Goal: Information Seeking & Learning: Learn about a topic

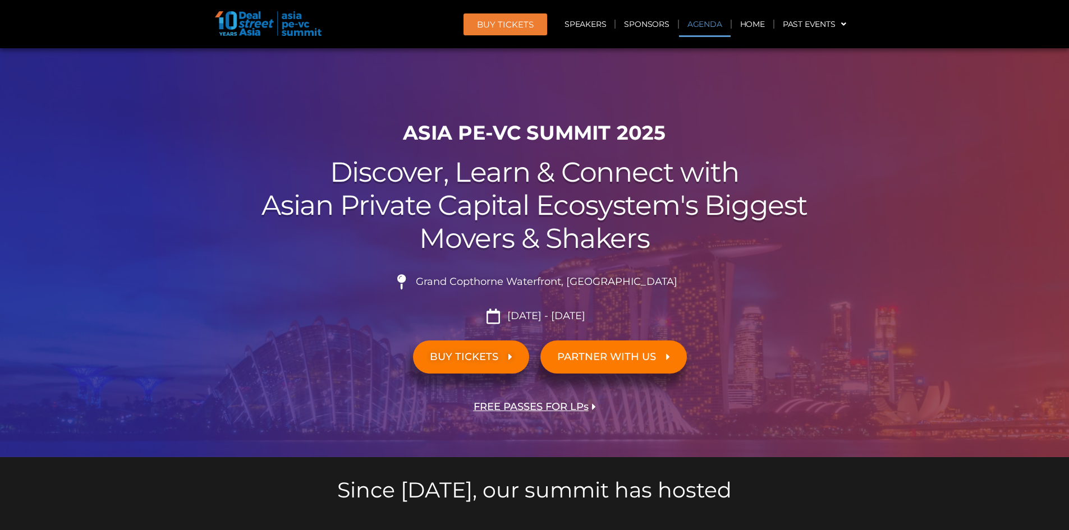
click at [702, 21] on link "Agenda" at bounding box center [705, 24] width 52 height 26
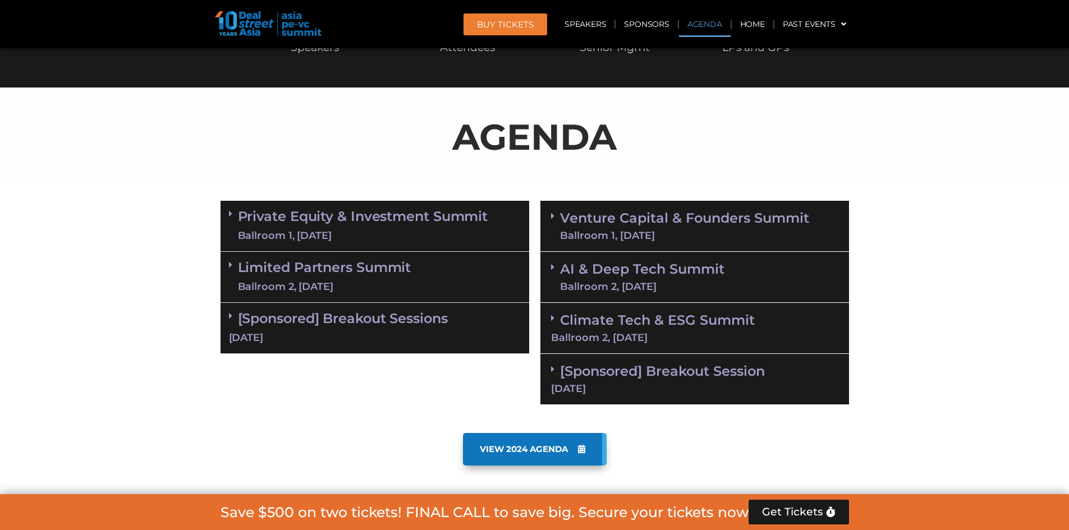
scroll to position [588, 0]
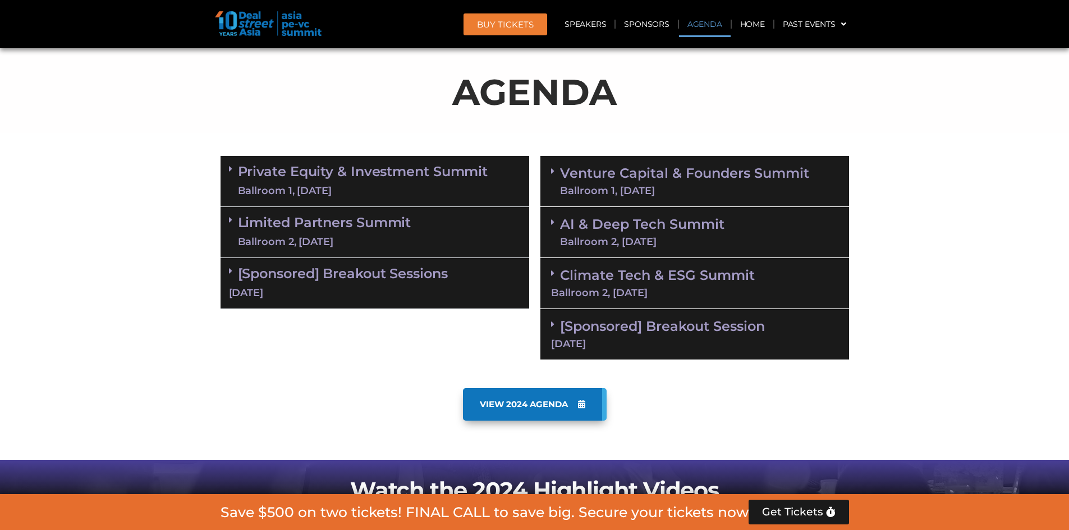
click at [607, 282] on link "Climate Tech & ESG Summit Ballroom 2, [DATE]" at bounding box center [694, 282] width 287 height 31
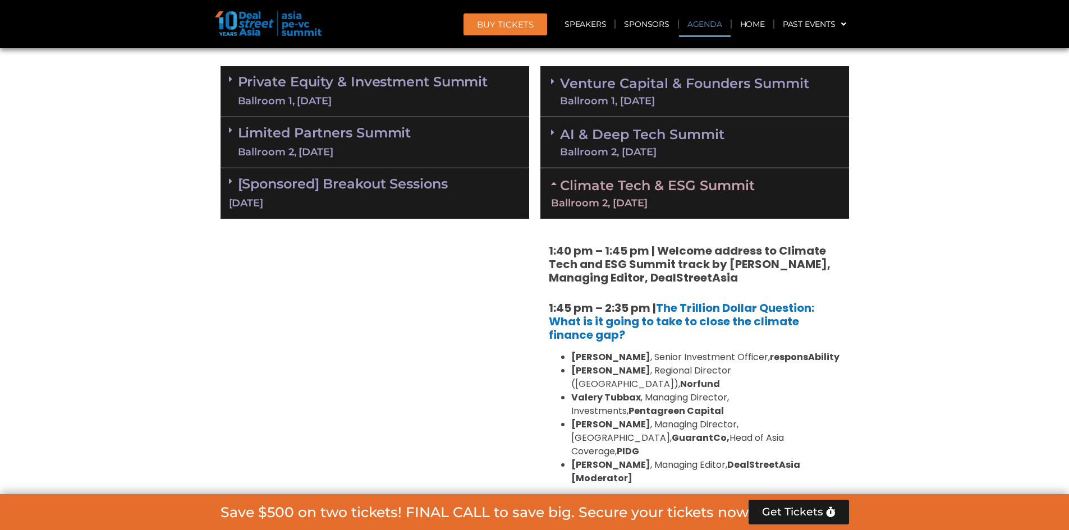
scroll to position [700, 0]
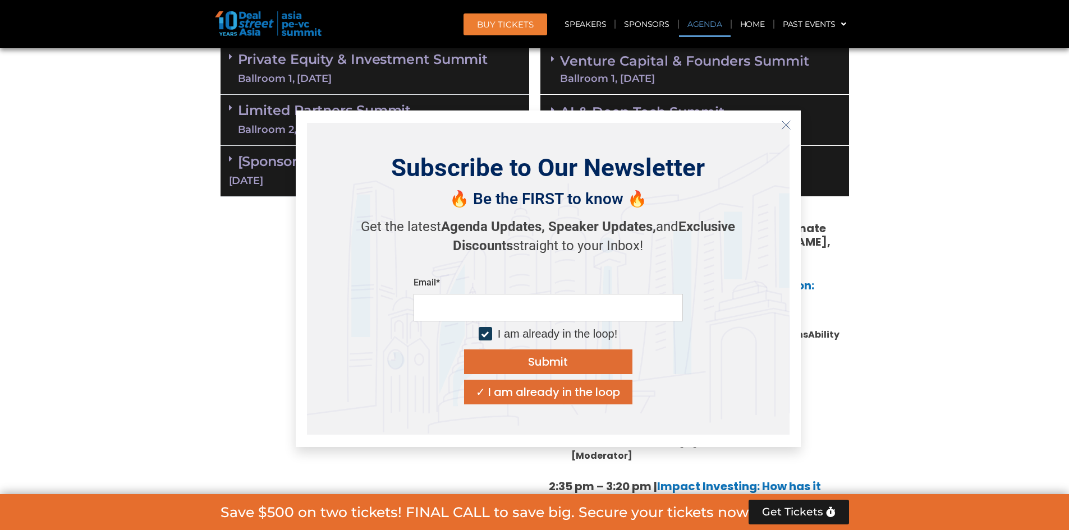
click at [795, 126] on div "Subscribe to Our Newsletter 🔥 Be the FIRST to know 🔥 Get the latest Agenda Upda…" at bounding box center [548, 279] width 505 height 337
click at [791, 126] on button "Close" at bounding box center [786, 125] width 18 height 18
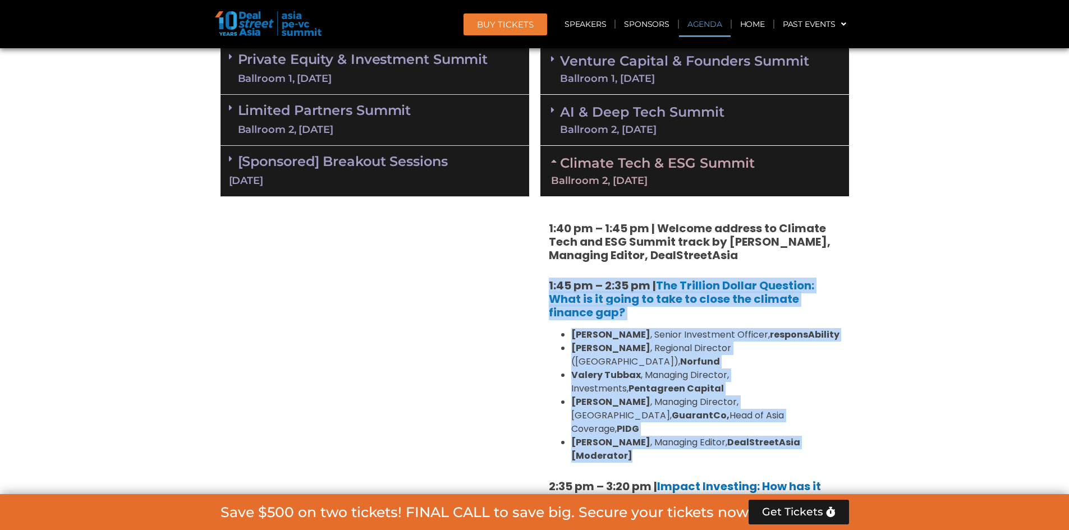
drag, startPoint x: 547, startPoint y: 281, endPoint x: 842, endPoint y: 417, distance: 325.4
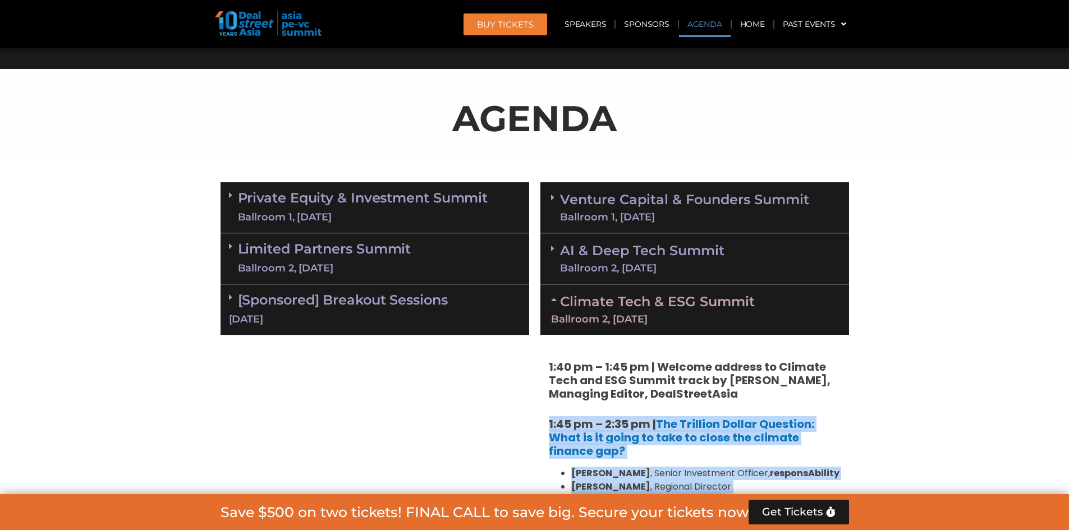
scroll to position [786, 0]
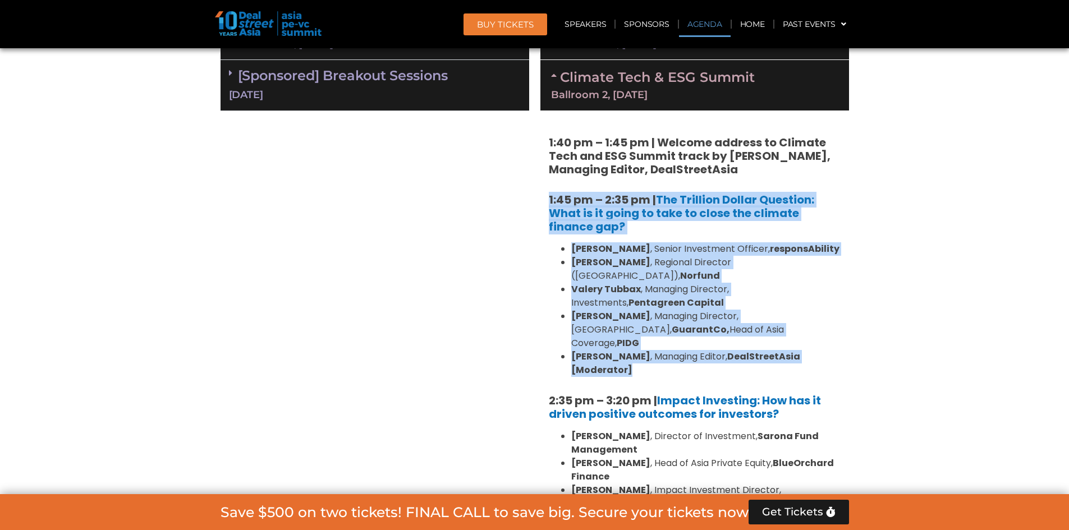
drag, startPoint x: 592, startPoint y: 322, endPoint x: 565, endPoint y: 247, distance: 79.3
click at [592, 322] on li "[PERSON_NAME] , Managing Director, [GEOGRAPHIC_DATA], GuarantCo, Head of Asia C…" at bounding box center [705, 330] width 269 height 40
drag, startPoint x: 550, startPoint y: 200, endPoint x: 839, endPoint y: 327, distance: 315.1
copy div "1:45 pm – 2:35 pm | The Trillion Dollar Question: What is it going to take to c…"
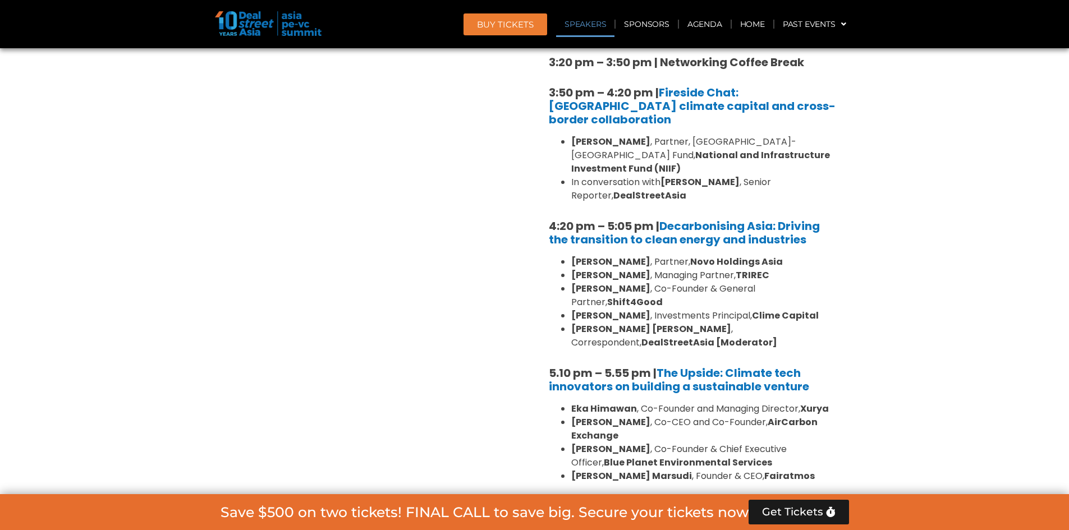
scroll to position [1347, 0]
